Goal: Transaction & Acquisition: Purchase product/service

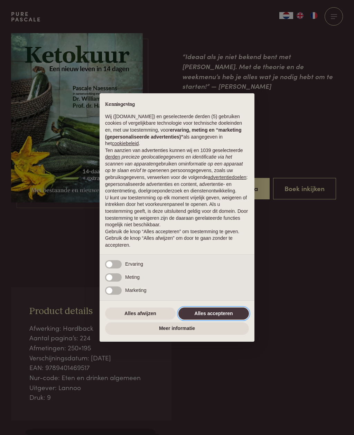
click at [227, 313] on button "Alles accepteren" at bounding box center [213, 314] width 71 height 12
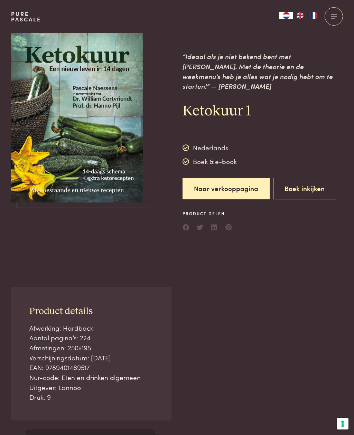
click at [313, 178] on button "Boek inkijken" at bounding box center [304, 189] width 63 height 22
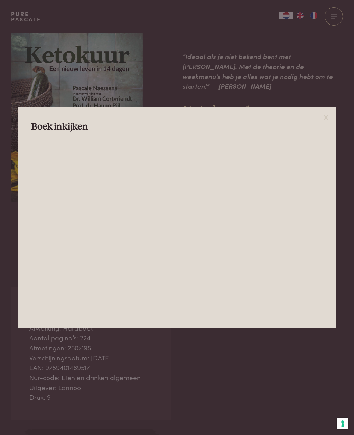
click at [329, 119] on icon at bounding box center [326, 117] width 8 height 8
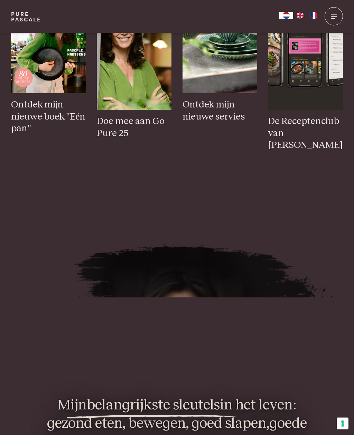
scroll to position [504, 0]
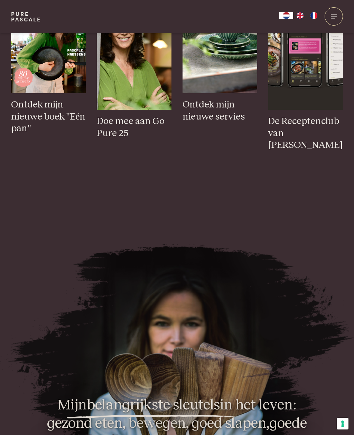
click at [318, 102] on img at bounding box center [305, 54] width 75 height 112
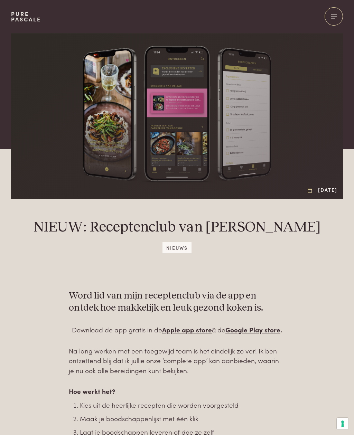
click at [336, 11] on div at bounding box center [334, 16] width 18 height 18
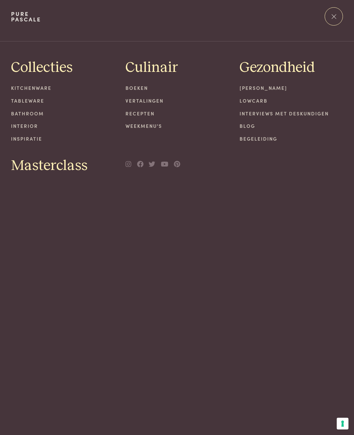
click at [143, 113] on link "Recepten" at bounding box center [176, 113] width 103 height 7
click at [143, 87] on link "Boeken" at bounding box center [176, 87] width 103 height 7
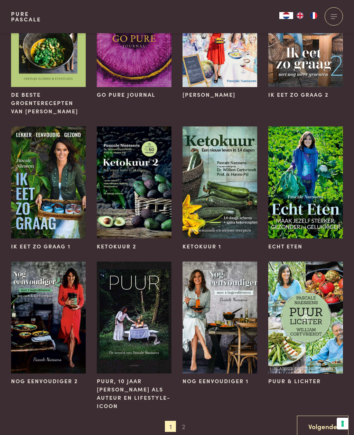
scroll to position [269, 0]
click at [136, 216] on img at bounding box center [134, 182] width 75 height 112
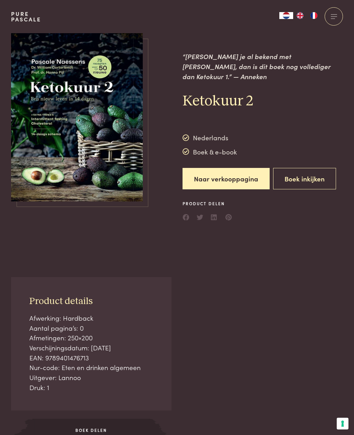
click at [305, 169] on button "Boek inkijken" at bounding box center [304, 179] width 63 height 22
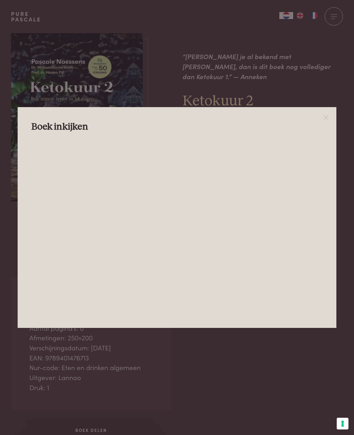
click at [329, 119] on icon at bounding box center [326, 117] width 8 height 8
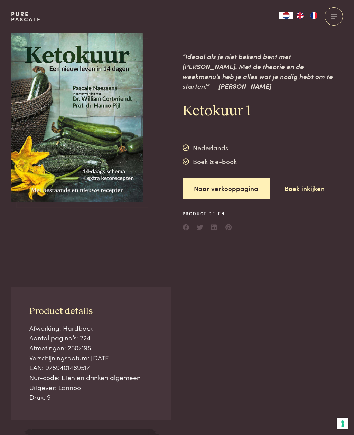
click at [227, 181] on link "Naar verkooppagina" at bounding box center [226, 189] width 87 height 22
